Goal: Task Accomplishment & Management: Use online tool/utility

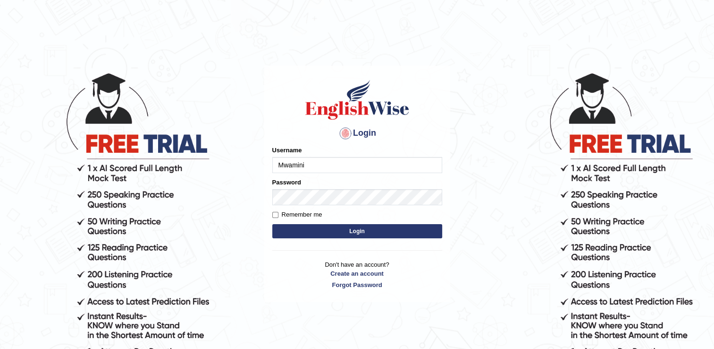
type input "Mwamini"
click at [397, 230] on button "Login" at bounding box center [357, 231] width 170 height 14
click at [335, 232] on button "Login" at bounding box center [357, 231] width 170 height 14
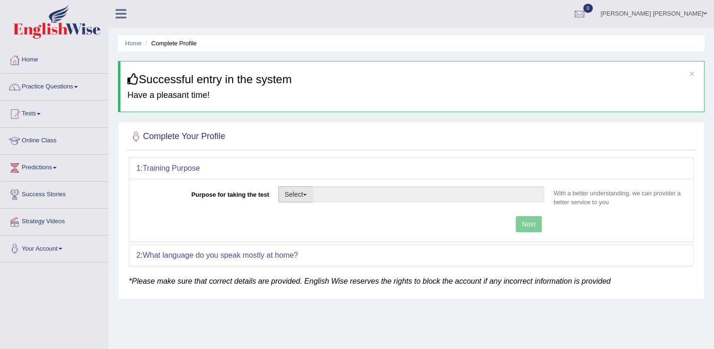
click at [306, 194] on span "button" at bounding box center [305, 195] width 4 height 2
click at [309, 238] on link "Nursing" at bounding box center [321, 239] width 84 height 12
type input "Nursing"
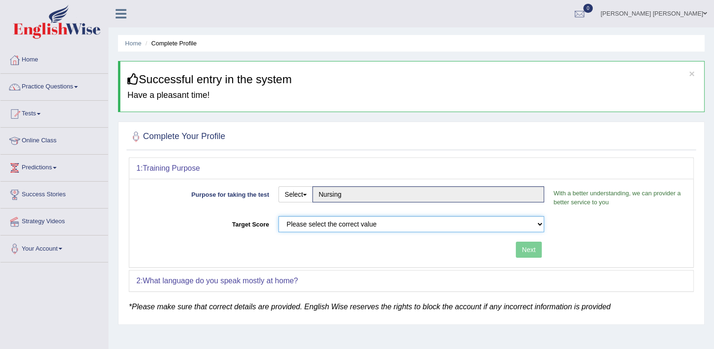
click at [540, 221] on select "Please select the correct value 50 (6 bands) 58 (6.5 bands) 65 (7 bands) 79 (8 …" at bounding box center [412, 224] width 266 height 16
select select "65"
click at [279, 216] on select "Please select the correct value 50 (6 bands) 58 (6.5 bands) 65 (7 bands) 79 (8 …" at bounding box center [412, 224] width 266 height 16
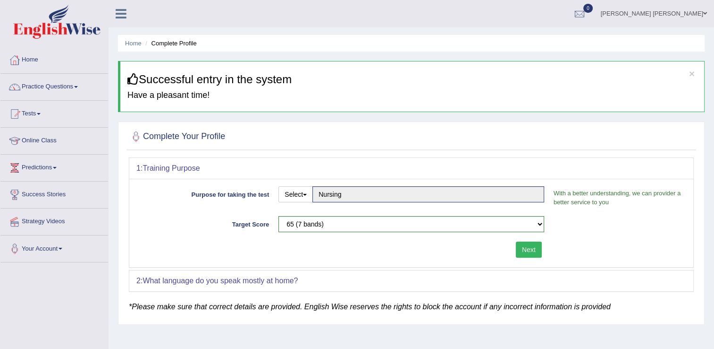
click at [527, 252] on button "Next" at bounding box center [529, 249] width 26 height 16
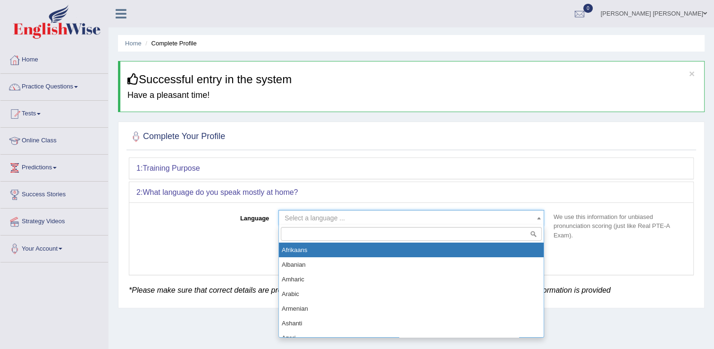
click at [536, 214] on span at bounding box center [539, 217] width 9 height 15
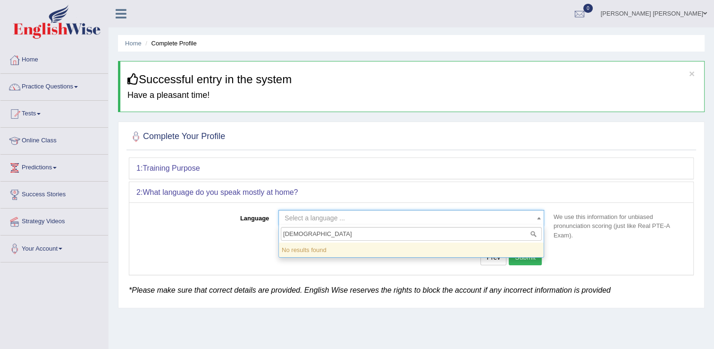
type input "swahihi"
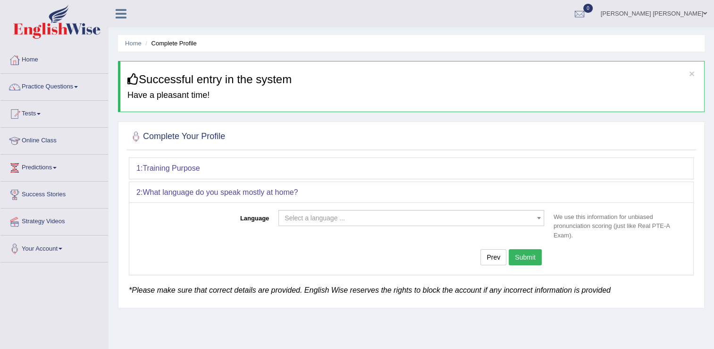
click at [525, 260] on button "Submit" at bounding box center [525, 257] width 33 height 16
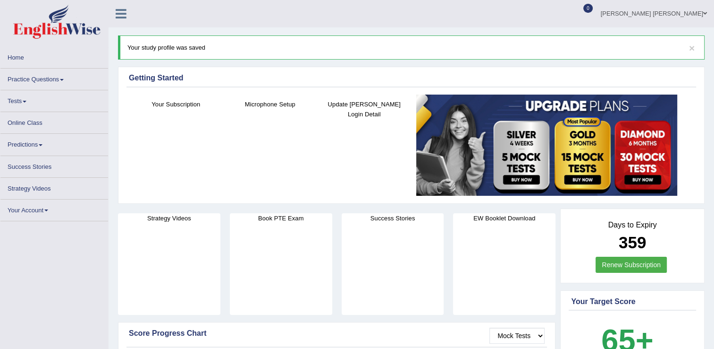
click at [38, 122] on link "Online Class" at bounding box center [54, 121] width 108 height 18
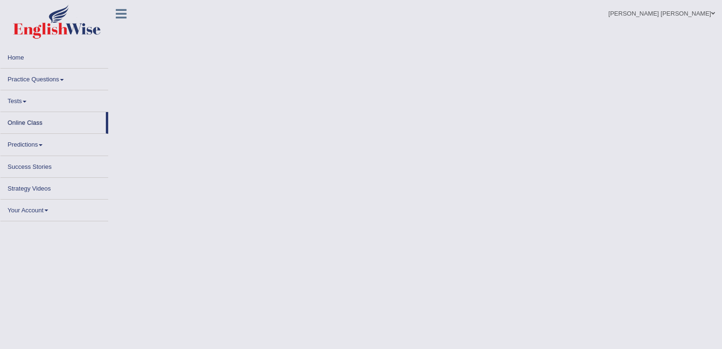
click at [38, 122] on link "Online Class" at bounding box center [52, 121] width 105 height 18
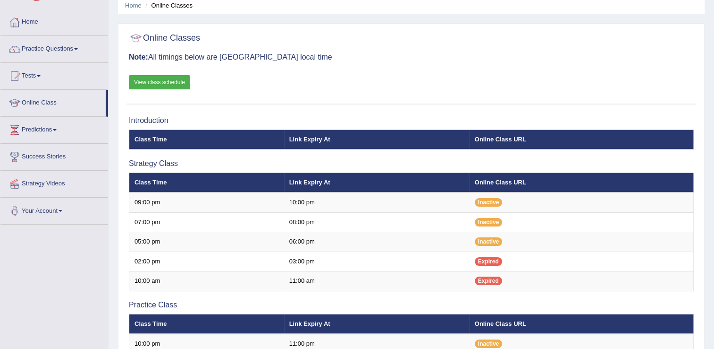
scroll to position [57, 0]
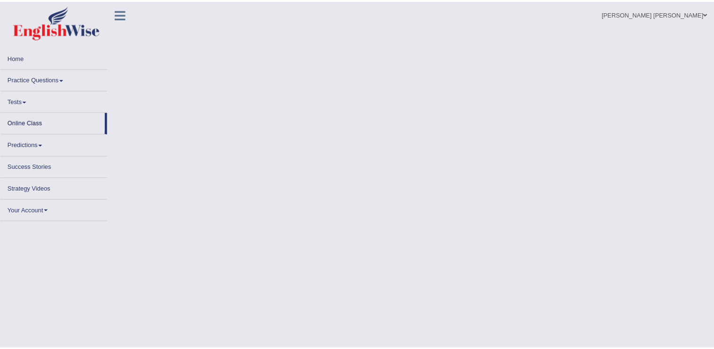
scroll to position [57, 0]
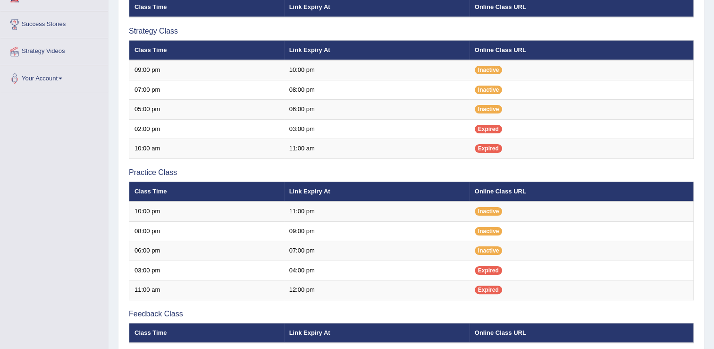
scroll to position [189, 0]
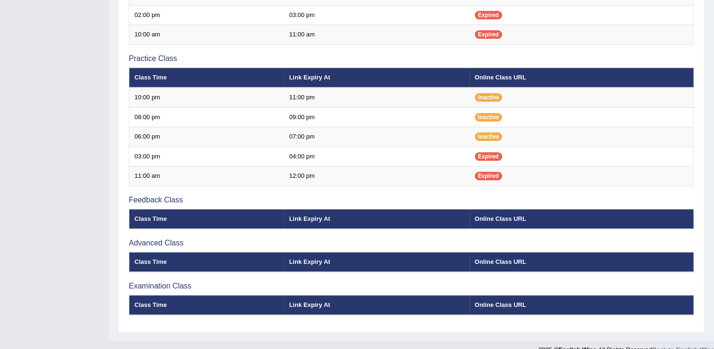
scroll to position [298, 0]
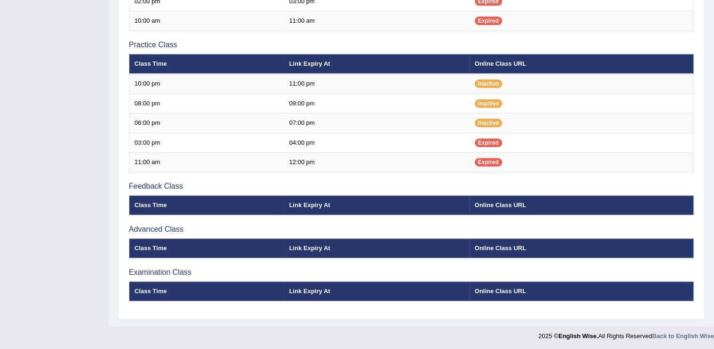
click at [292, 204] on th "Link Expiry At" at bounding box center [377, 205] width 186 height 20
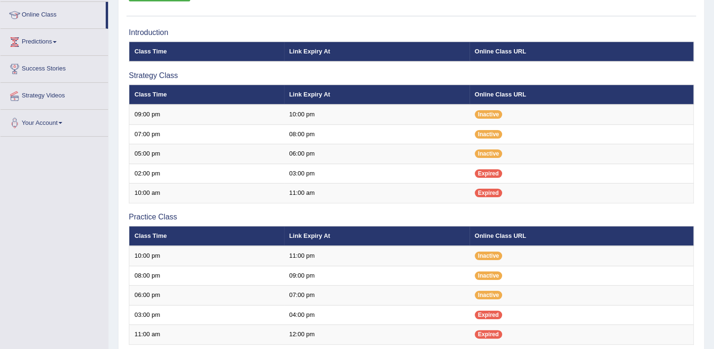
scroll to position [140, 0]
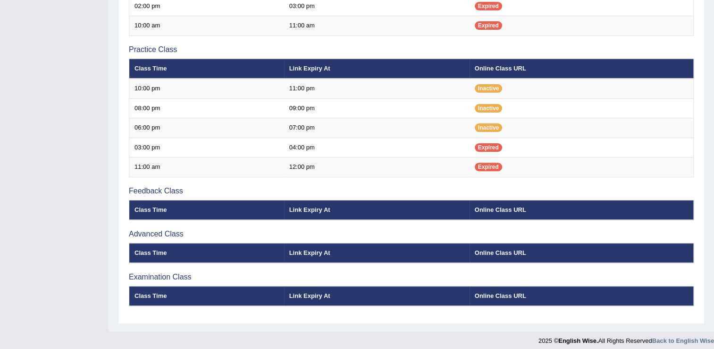
scroll to position [298, 0]
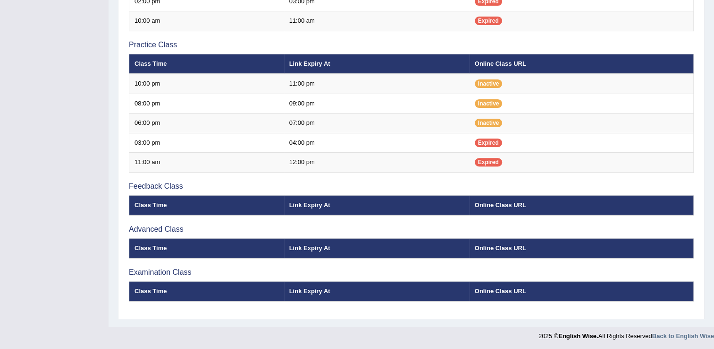
click at [311, 207] on th "Link Expiry At" at bounding box center [377, 205] width 186 height 20
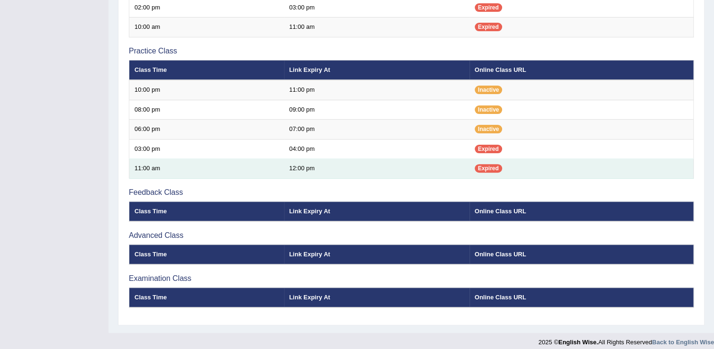
click at [668, 174] on td "Expired" at bounding box center [582, 169] width 224 height 20
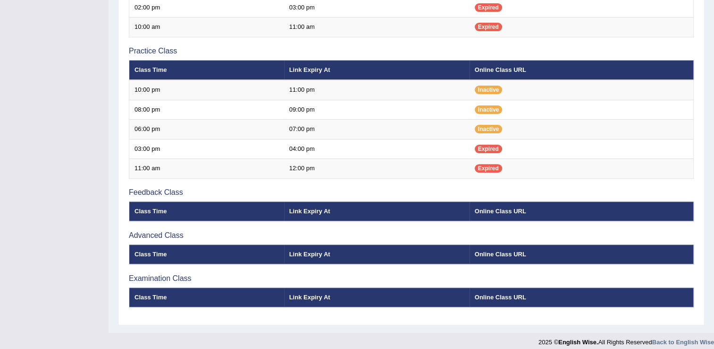
click at [161, 211] on th "Class Time" at bounding box center [206, 211] width 155 height 20
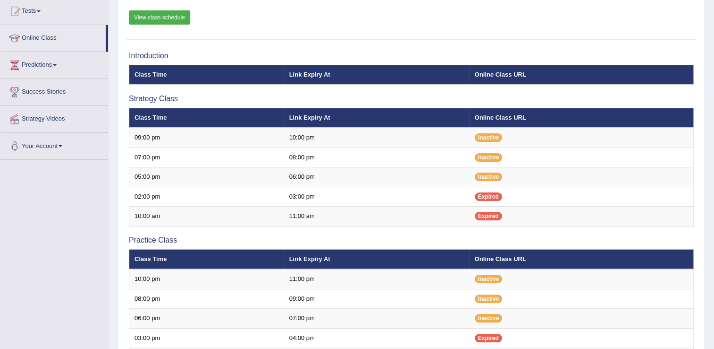
scroll to position [122, 0]
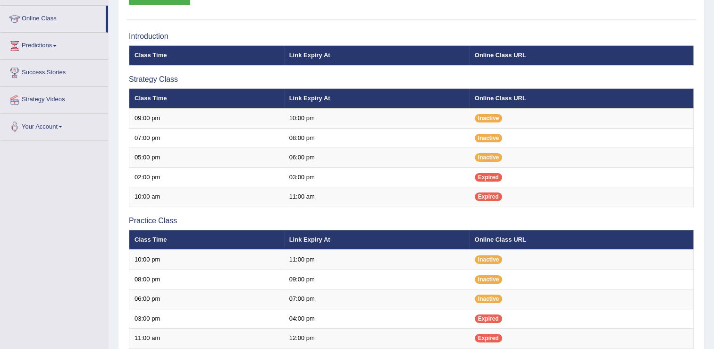
scroll to position [110, 0]
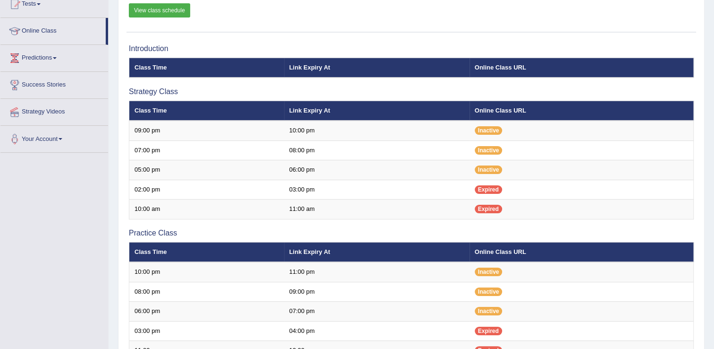
click at [179, 7] on link "View class schedule" at bounding box center [159, 10] width 61 height 14
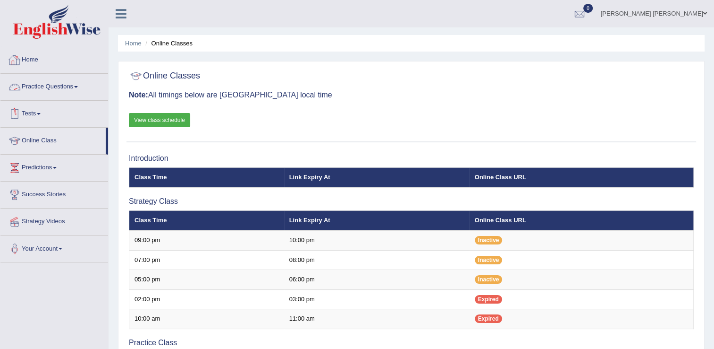
click at [43, 58] on link "Home" at bounding box center [54, 59] width 108 height 24
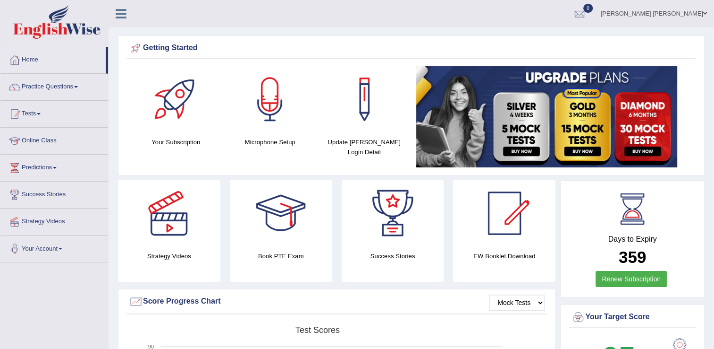
click at [268, 111] on div at bounding box center [270, 99] width 66 height 66
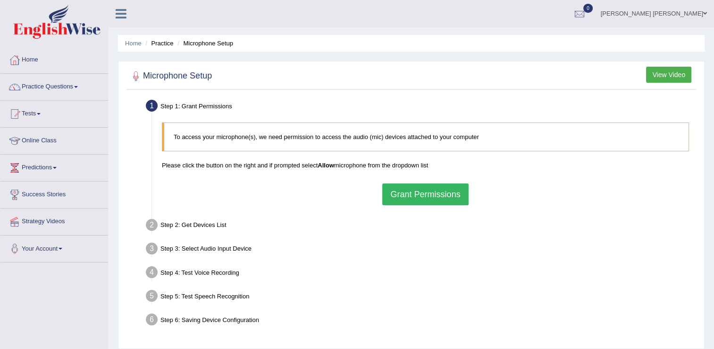
click at [445, 191] on button "Grant Permissions" at bounding box center [426, 194] width 86 height 22
click at [445, 191] on div "To access your microphone(s), we need permission to access the audio (mic) devi…" at bounding box center [425, 164] width 537 height 92
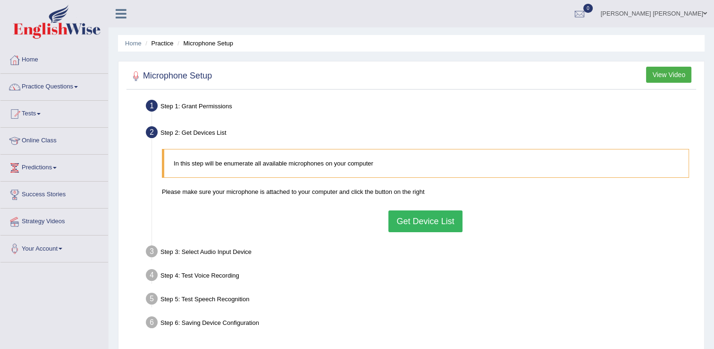
click at [423, 222] on button "Get Device List" at bounding box center [426, 221] width 74 height 22
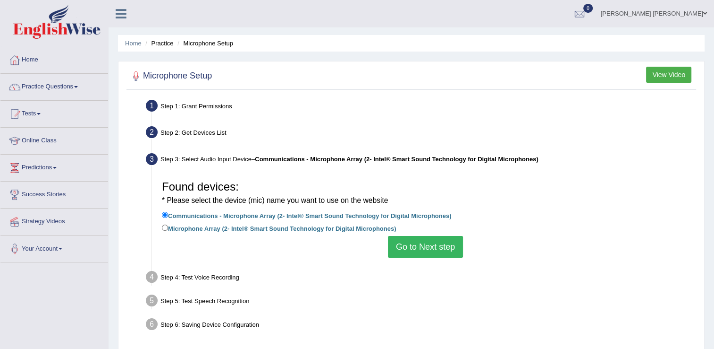
click at [161, 226] on div "Found devices: * Please select the device (mic) name you want to use on the web…" at bounding box center [425, 216] width 537 height 91
click at [164, 226] on input "Microphone Array (2- Intel® Smart Sound Technology for Digital Microphones)" at bounding box center [165, 227] width 6 height 6
radio input "true"
click at [419, 248] on button "Go to Next step" at bounding box center [425, 247] width 75 height 22
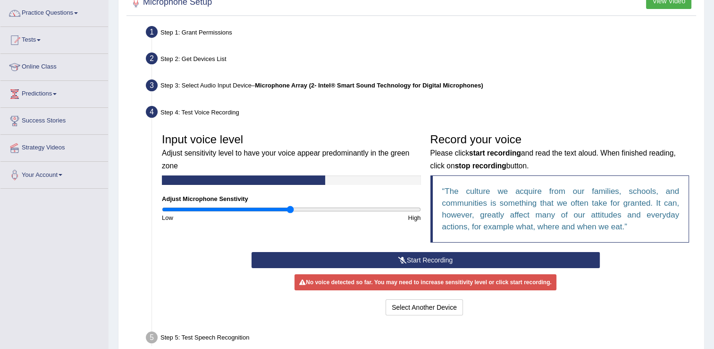
scroll to position [76, 0]
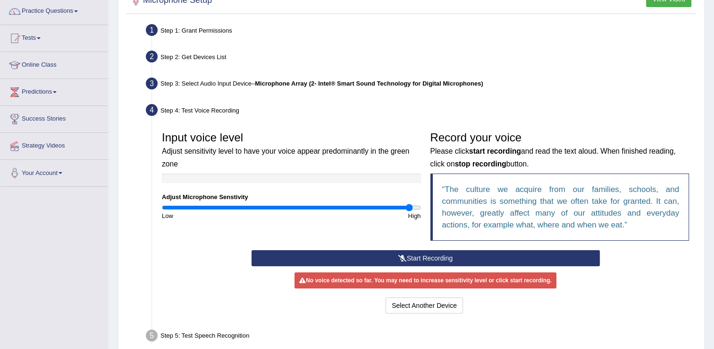
click at [408, 207] on input "range" at bounding box center [291, 208] width 259 height 8
type input "2"
click at [417, 207] on input "range" at bounding box center [291, 208] width 259 height 8
click at [447, 256] on button "Start Recording" at bounding box center [426, 258] width 349 height 16
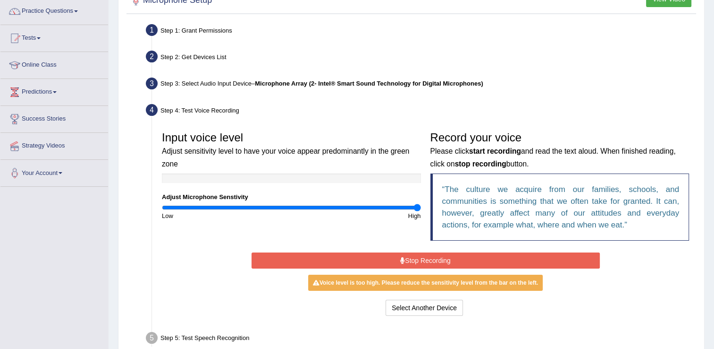
click at [447, 256] on button "Stop Recording" at bounding box center [426, 260] width 349 height 16
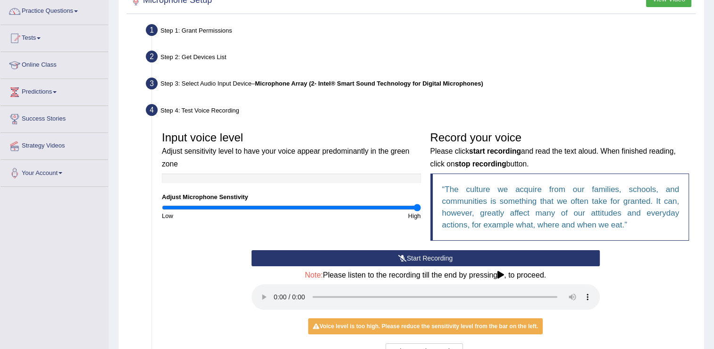
click at [447, 256] on button "Start Recording" at bounding box center [426, 258] width 349 height 16
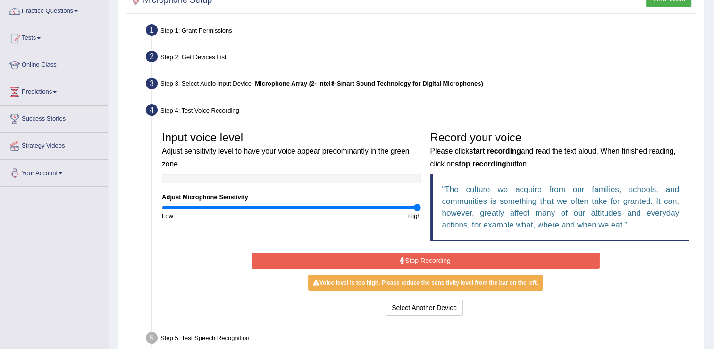
click at [447, 256] on button "Stop Recording" at bounding box center [426, 260] width 349 height 16
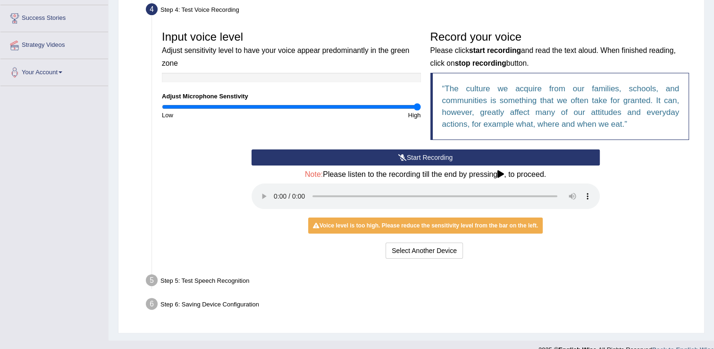
scroll to position [191, 0]
